Goal: Task Accomplishment & Management: Complete application form

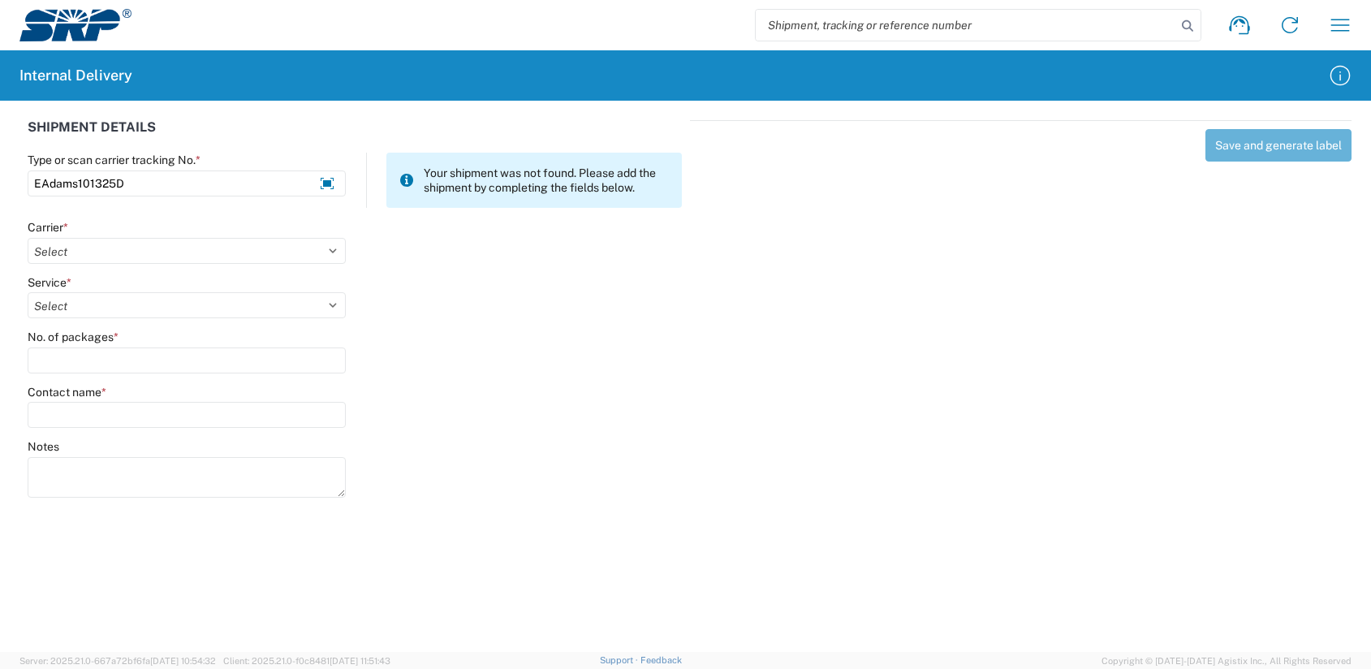
click at [157, 243] on select "Select Amazon Logistics ATI Trucking BC Dimerco Logistics Empire Southwest FedE…" at bounding box center [187, 251] width 318 height 26
select select "18713"
click at [28, 238] on select "Select Amazon Logistics ATI Trucking BC Dimerco Logistics Empire Southwest FedE…" at bounding box center [187, 251] width 318 height 26
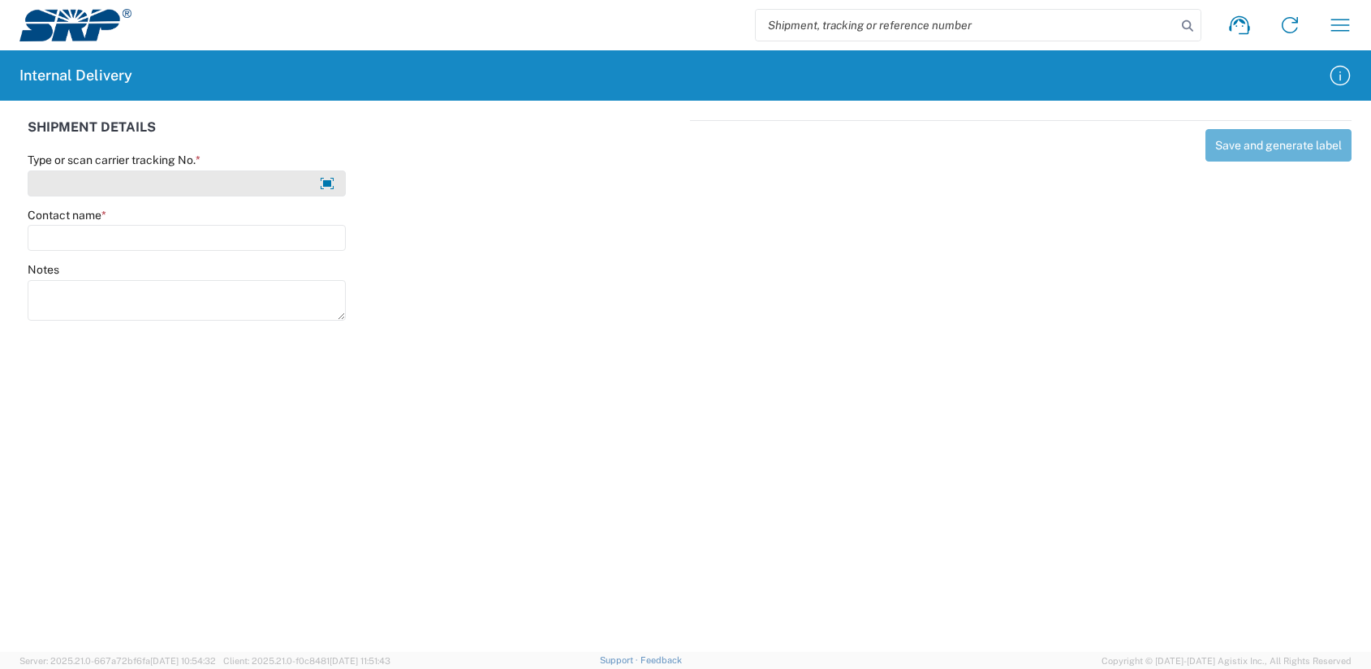
click at [129, 185] on input "Type or scan carrier tracking No. *" at bounding box center [187, 183] width 318 height 26
type input "EAdams101325D"
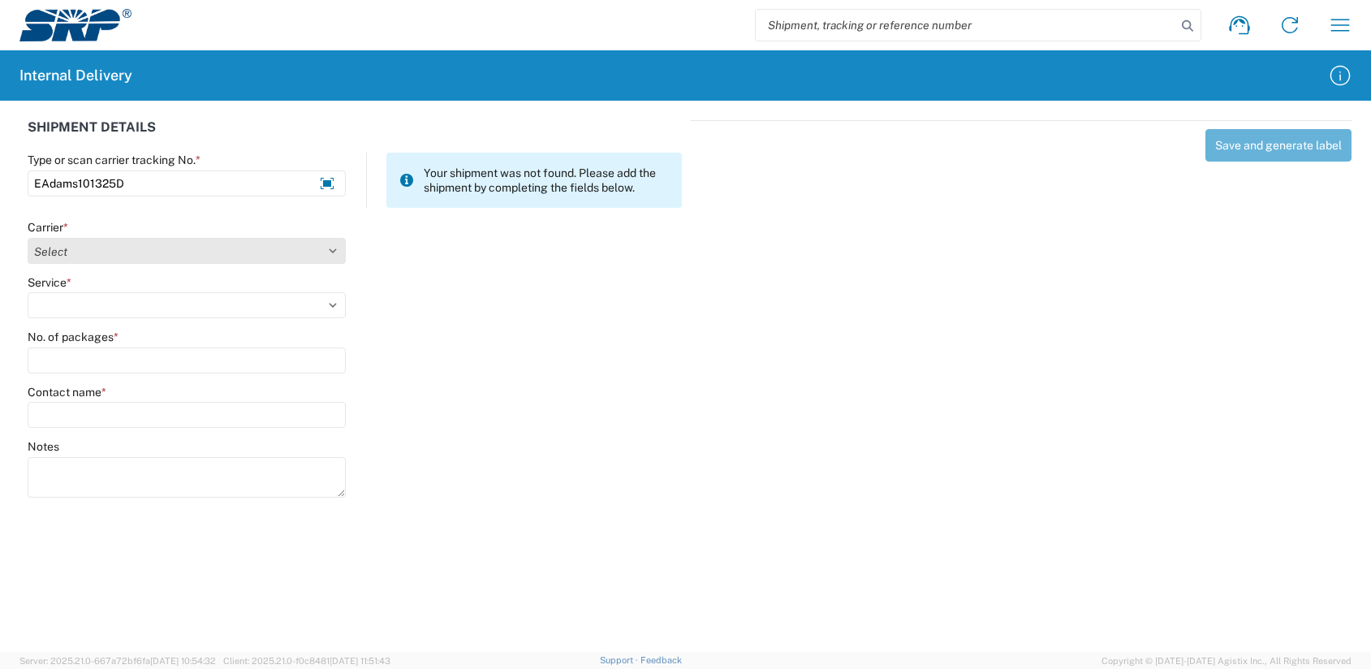
click at [59, 250] on select "Select Amazon Logistics ATI Trucking BC Dimerco Logistics Empire Southwest FedE…" at bounding box center [187, 251] width 318 height 26
select select "18713"
click at [28, 238] on select "Select Amazon Logistics ATI Trucking BC Dimerco Logistics Empire Southwest FedE…" at bounding box center [187, 251] width 318 height 26
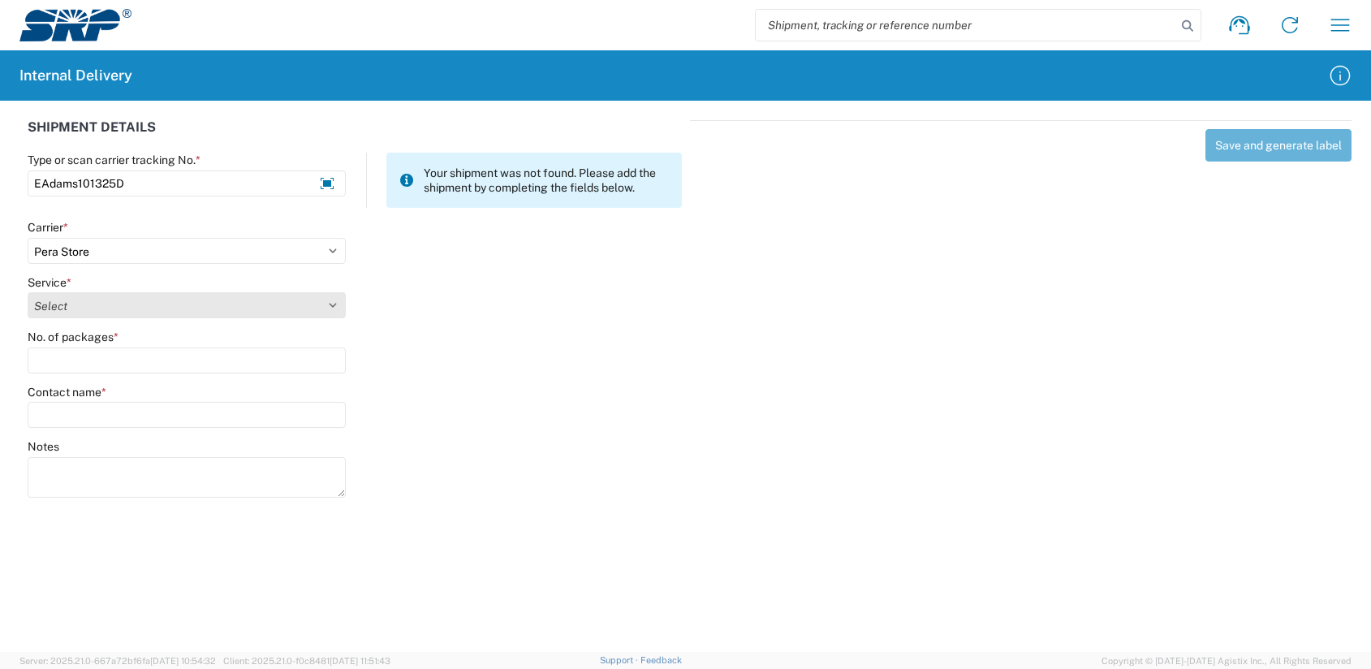
click at [51, 302] on select "Select Ground Inter-Office" at bounding box center [187, 305] width 318 height 26
select select "35763"
click at [28, 292] on select "Select Ground Inter-Office" at bounding box center [187, 305] width 318 height 26
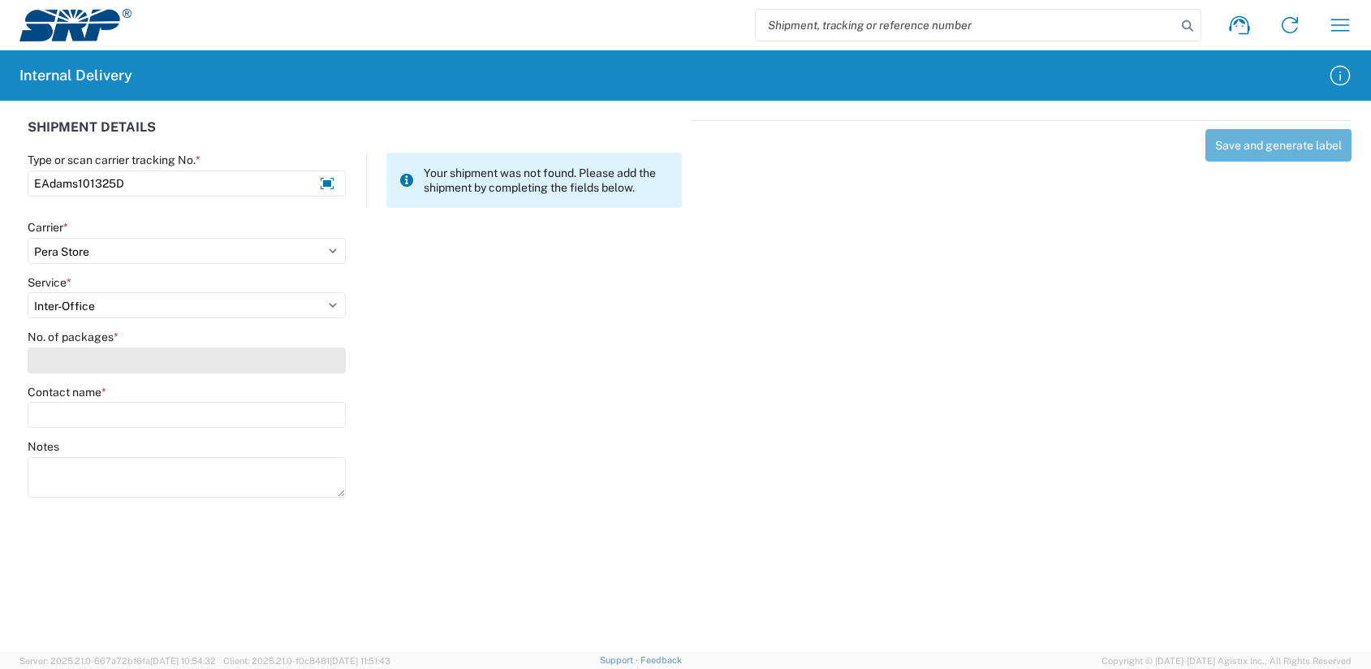
click at [53, 366] on input "No. of packages *" at bounding box center [187, 360] width 318 height 26
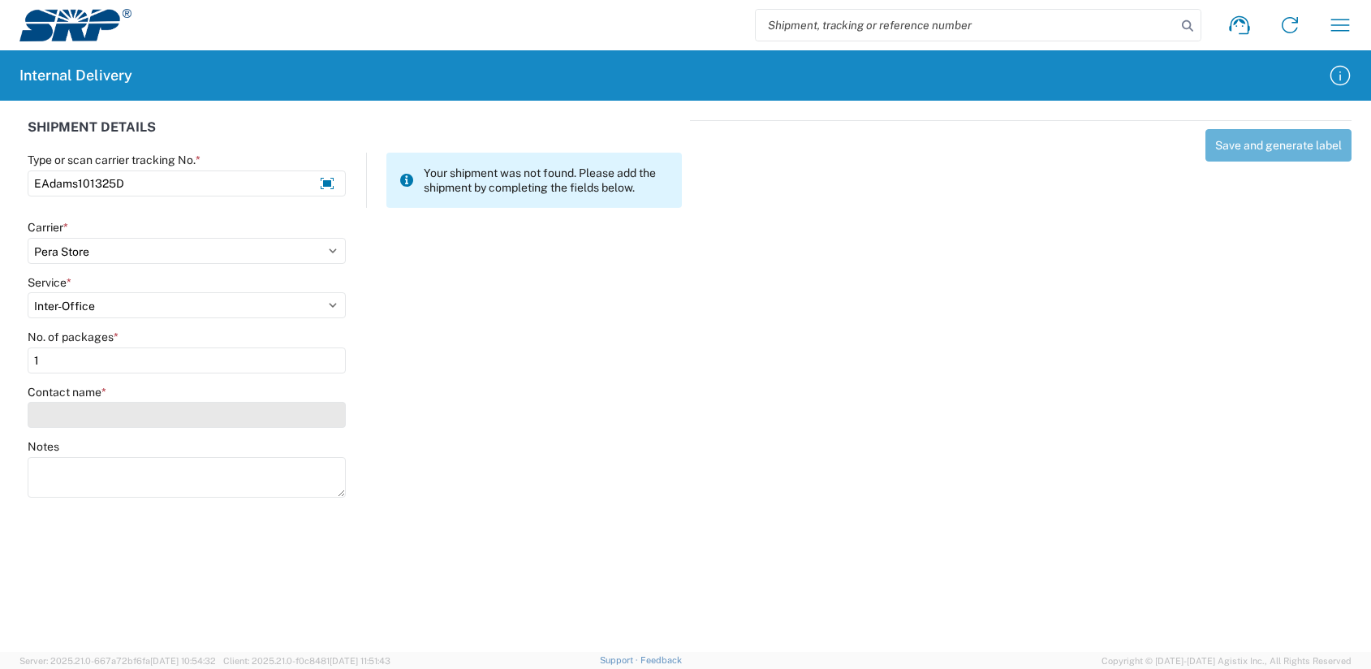
type input "1"
click at [49, 412] on input "Contact name *" at bounding box center [187, 415] width 318 height 26
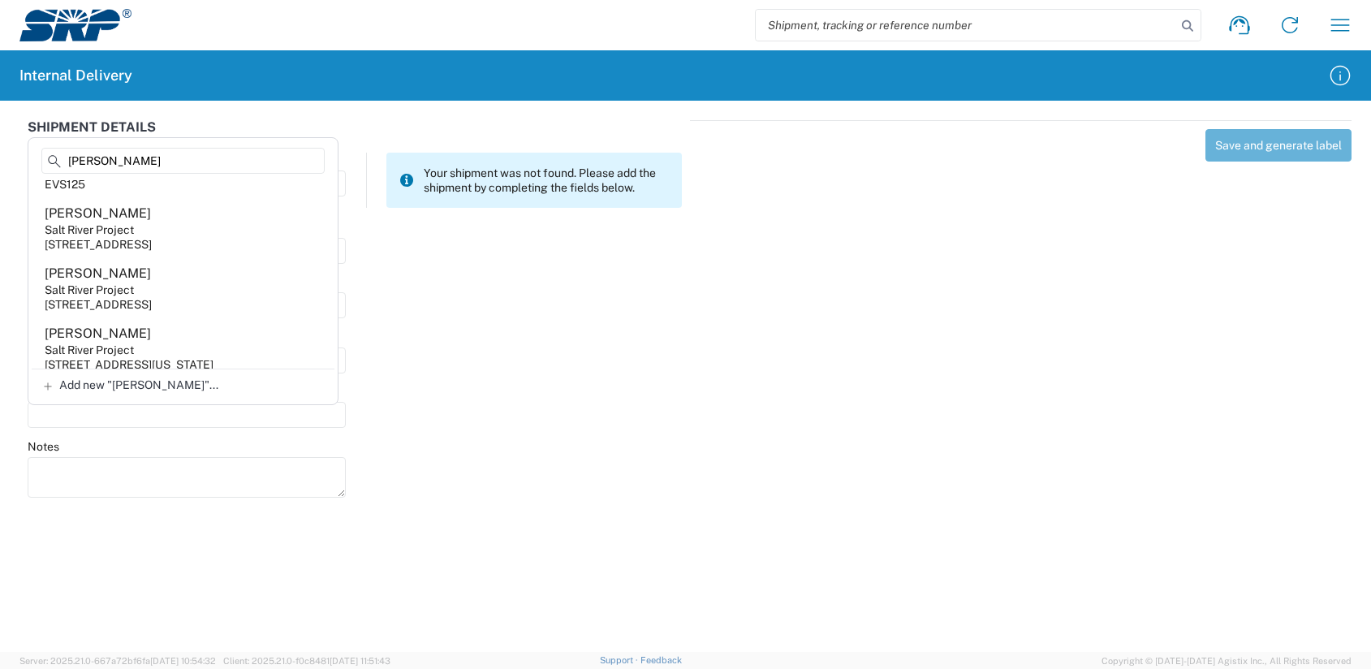
scroll to position [26, 0]
click at [69, 159] on input "Adams" at bounding box center [182, 161] width 283 height 26
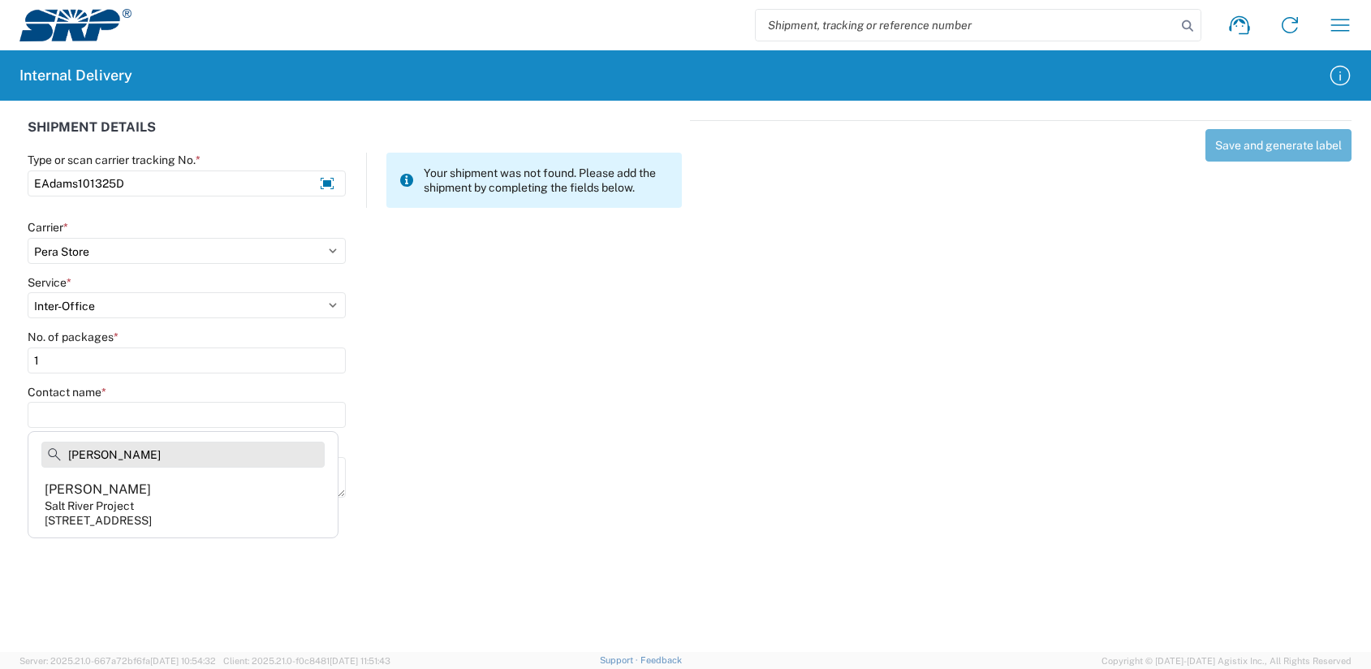
scroll to position [0, 0]
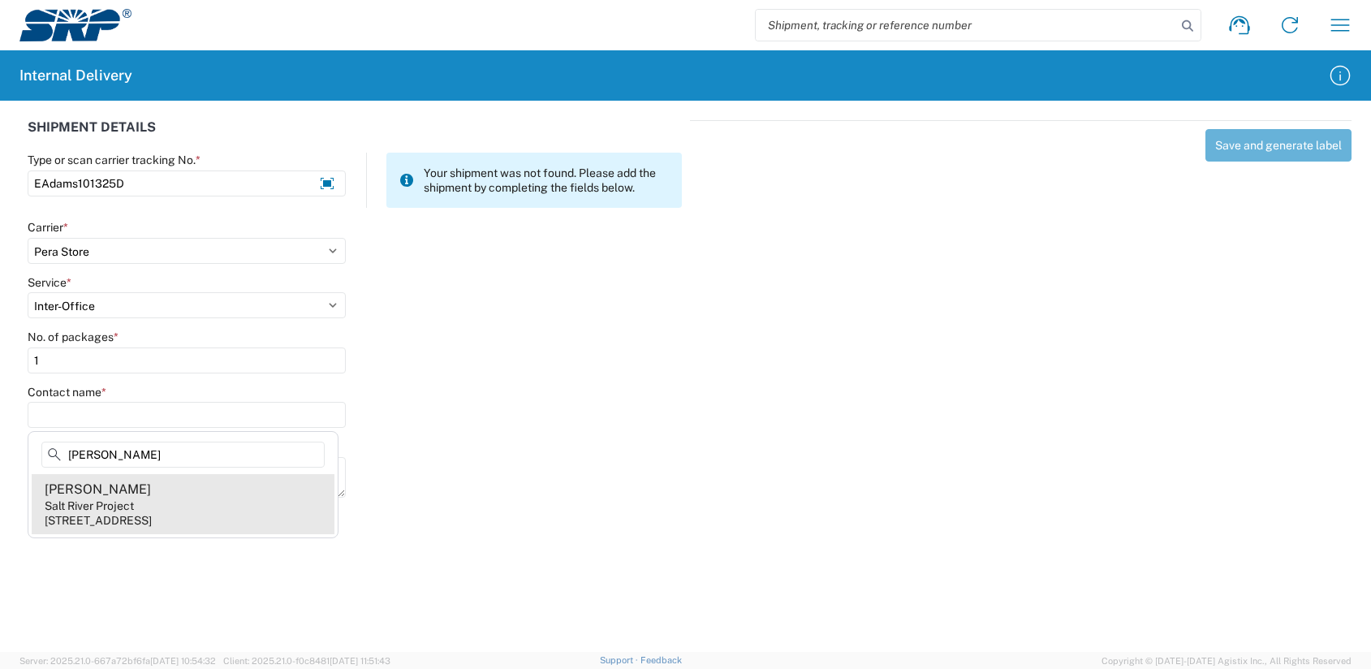
type input "Evelyn Adams"
click at [119, 494] on div "Evelyn Adams" at bounding box center [98, 490] width 106 height 18
type input "Evelyn Adams"
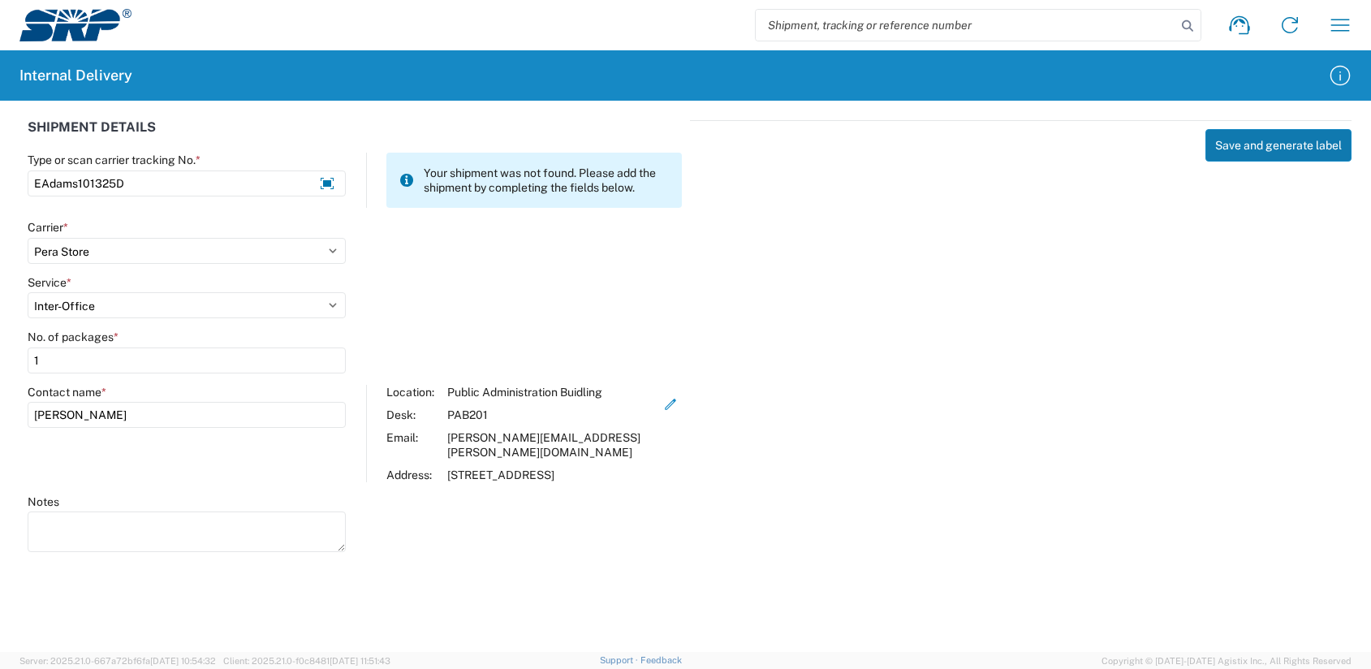
click at [1233, 146] on button "Save and generate label" at bounding box center [1278, 145] width 146 height 32
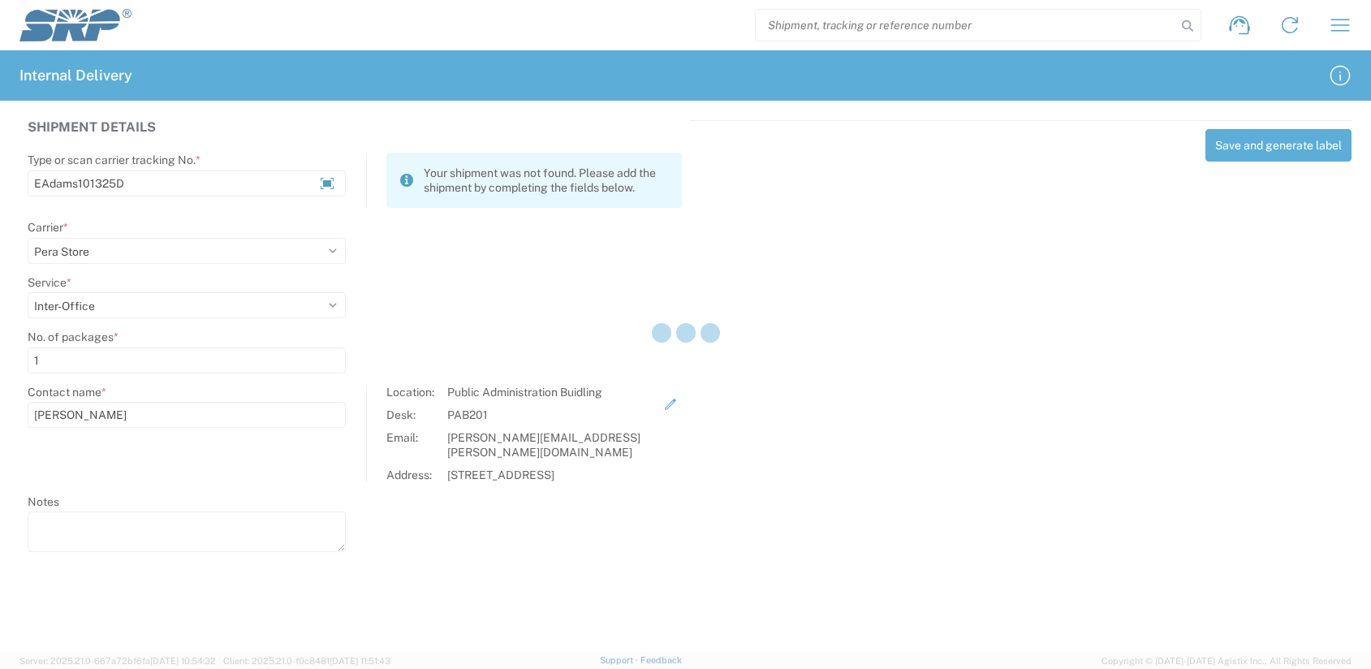
select select
